Goal: Transaction & Acquisition: Purchase product/service

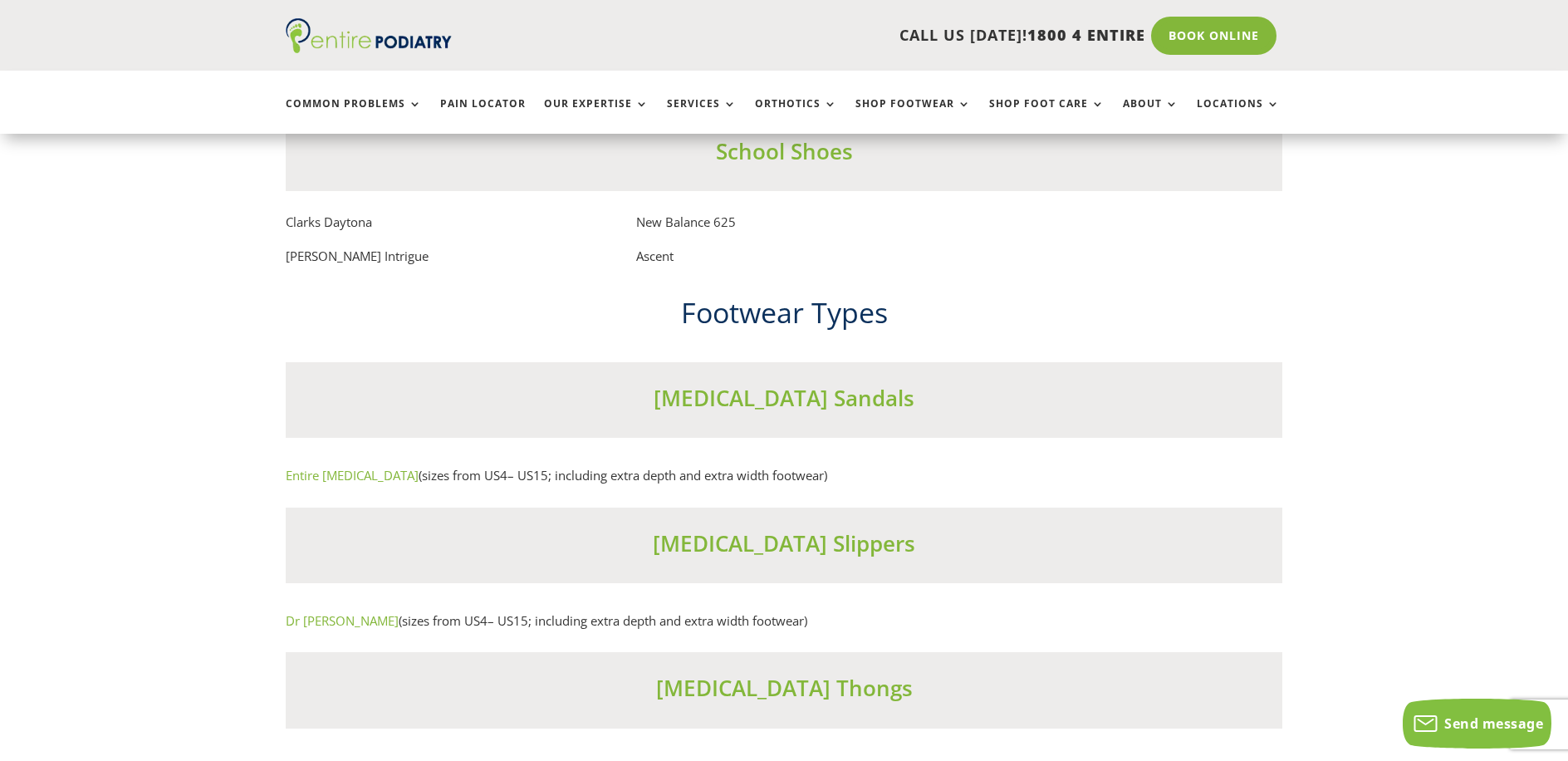
scroll to position [10102, 0]
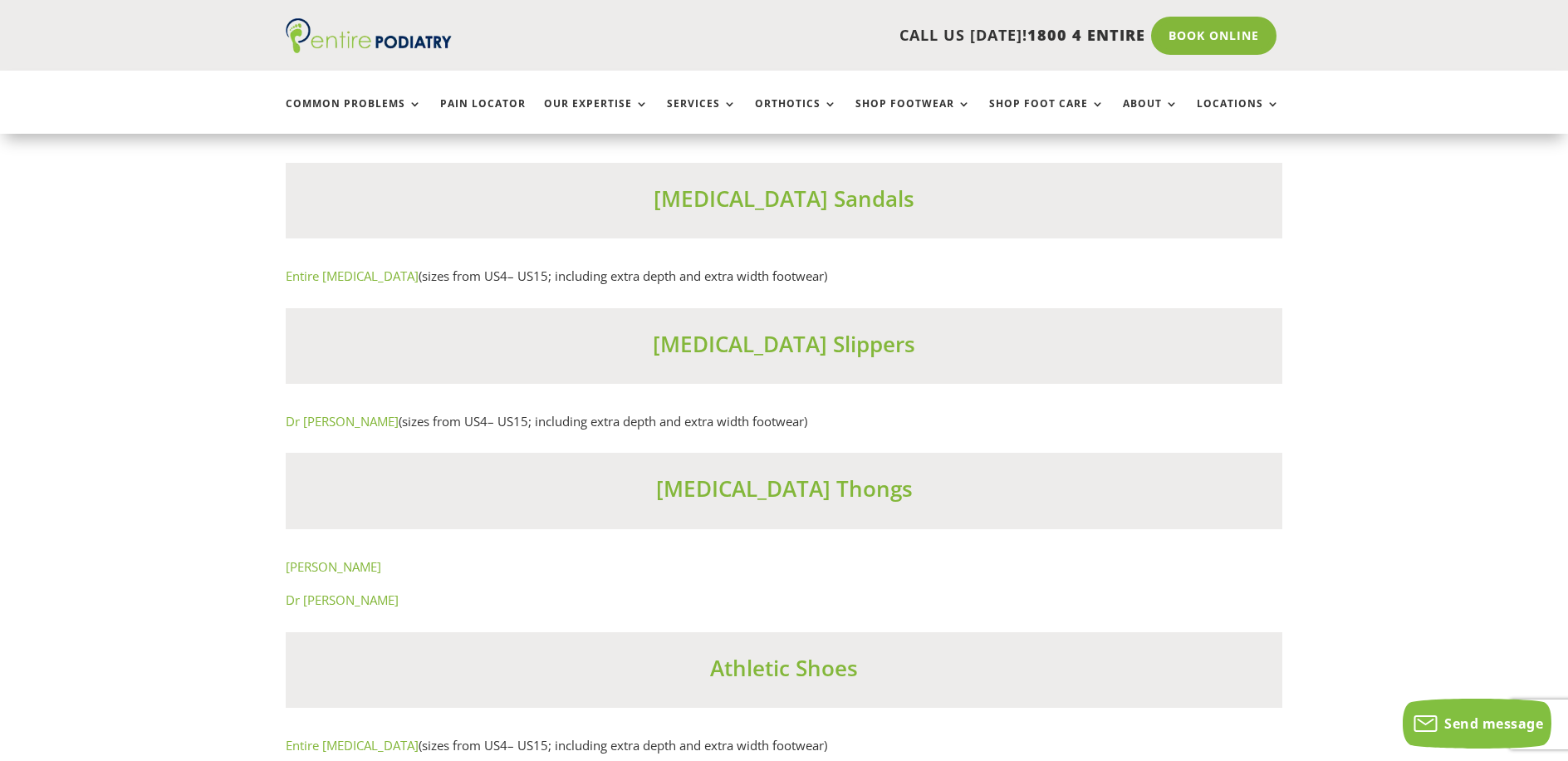
click at [338, 284] on link "Entire Podiatry" at bounding box center [352, 275] width 133 height 17
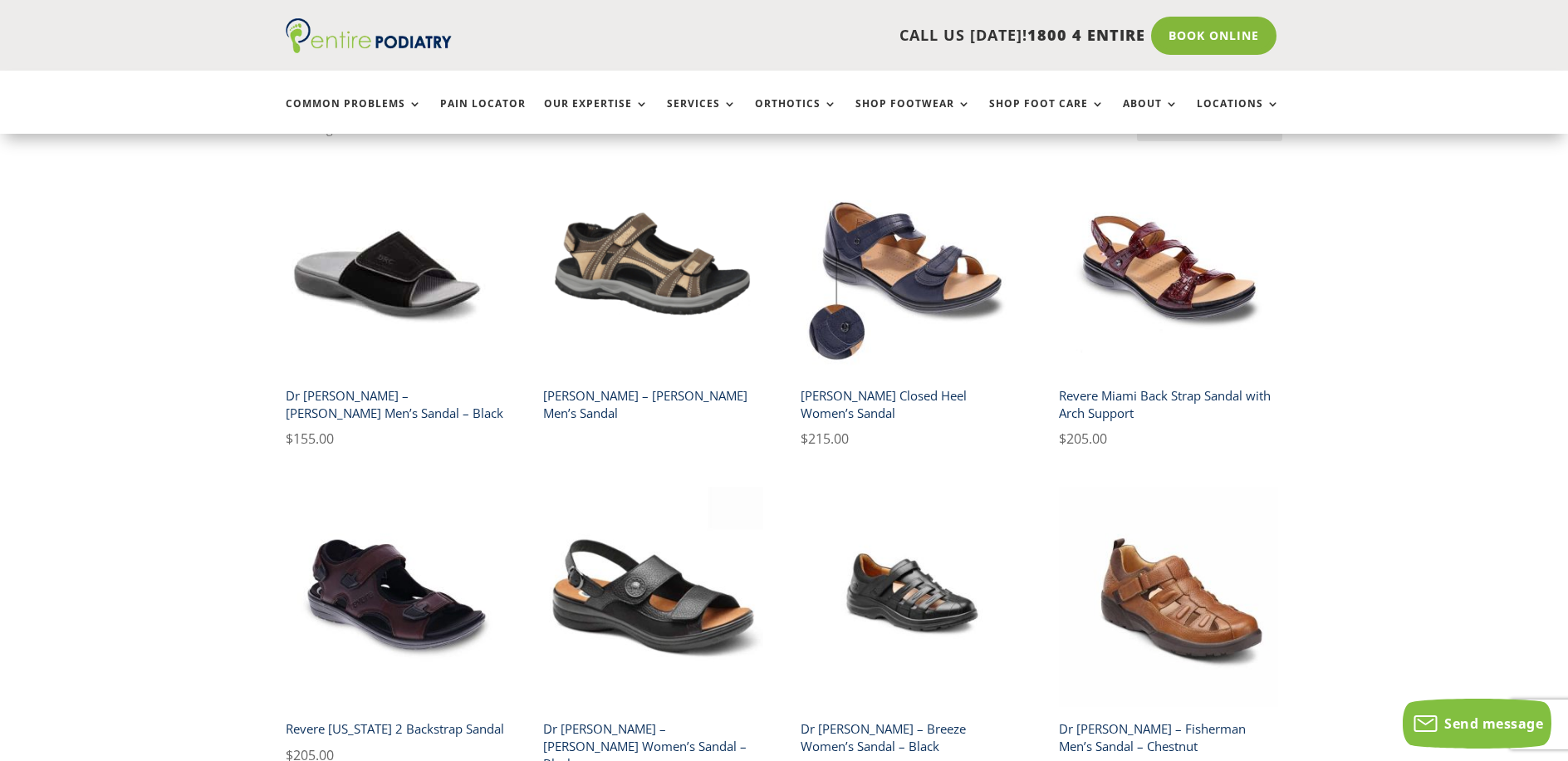
scroll to position [399, 0]
click at [1112, 399] on h2 "Revere Miami Back Strap Sandal with Arch Support" at bounding box center [1169, 405] width 220 height 47
